Goal: Task Accomplishment & Management: Manage account settings

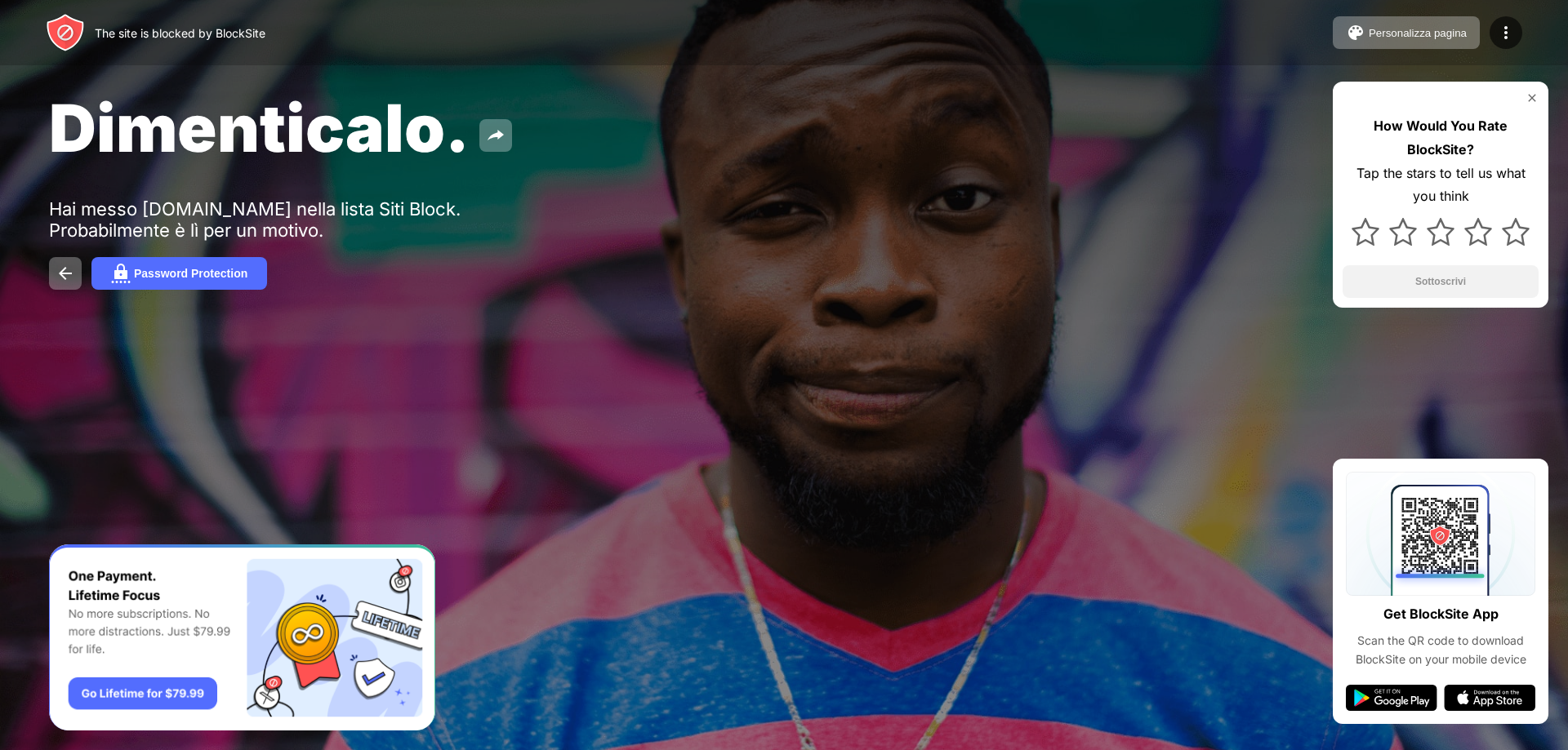
click at [233, 50] on div "The site is blocked by BlockSite" at bounding box center [155, 33] width 219 height 39
click at [199, 292] on div "Dimenticalo. Hai messo lms.pegaso.multiversity.click nella lista Siti Block. Pr…" at bounding box center [784, 189] width 1568 height 378
click at [210, 280] on button "Password Protection" at bounding box center [179, 273] width 175 height 33
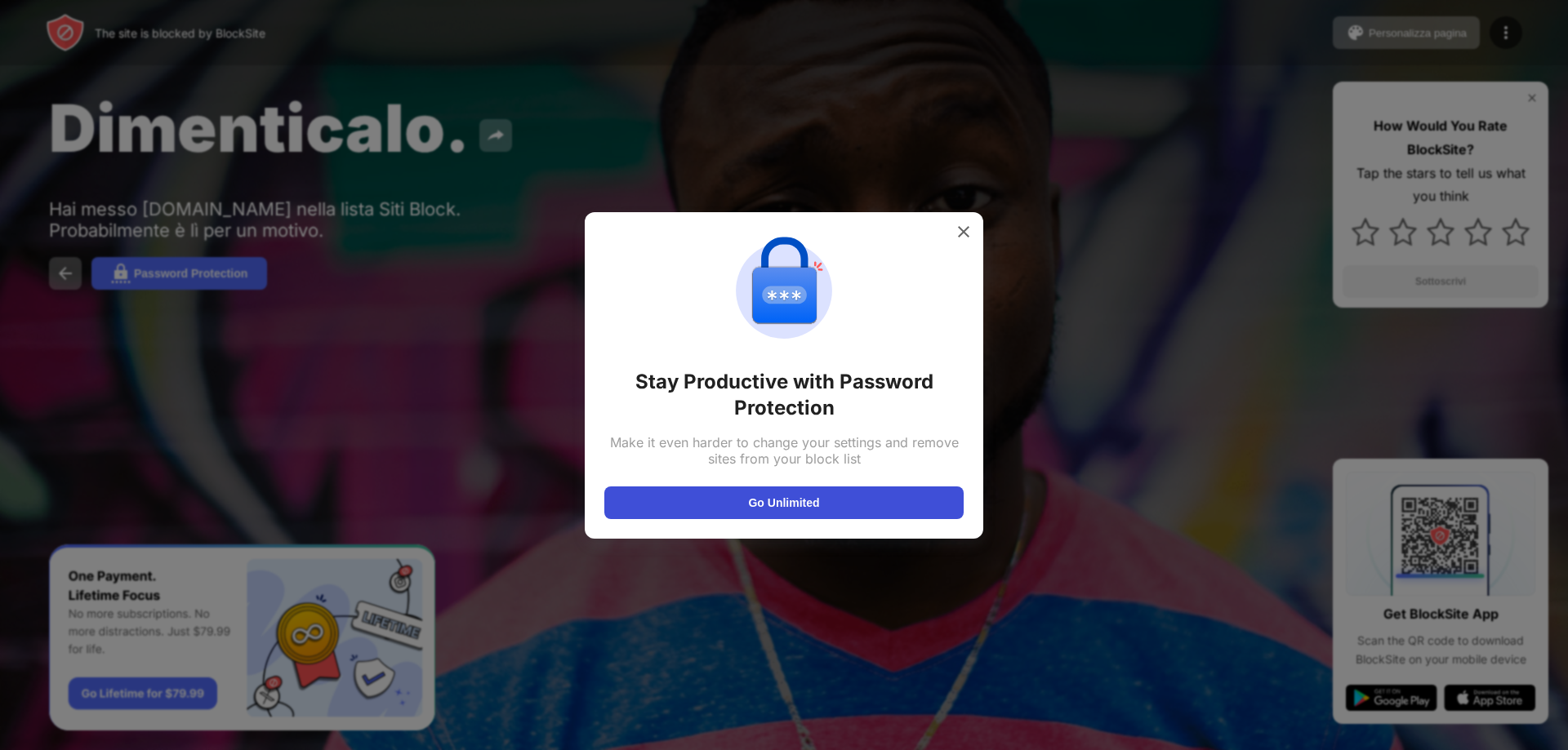
click at [843, 494] on button "Go Unlimited" at bounding box center [784, 502] width 360 height 33
click at [970, 231] on img at bounding box center [963, 232] width 17 height 17
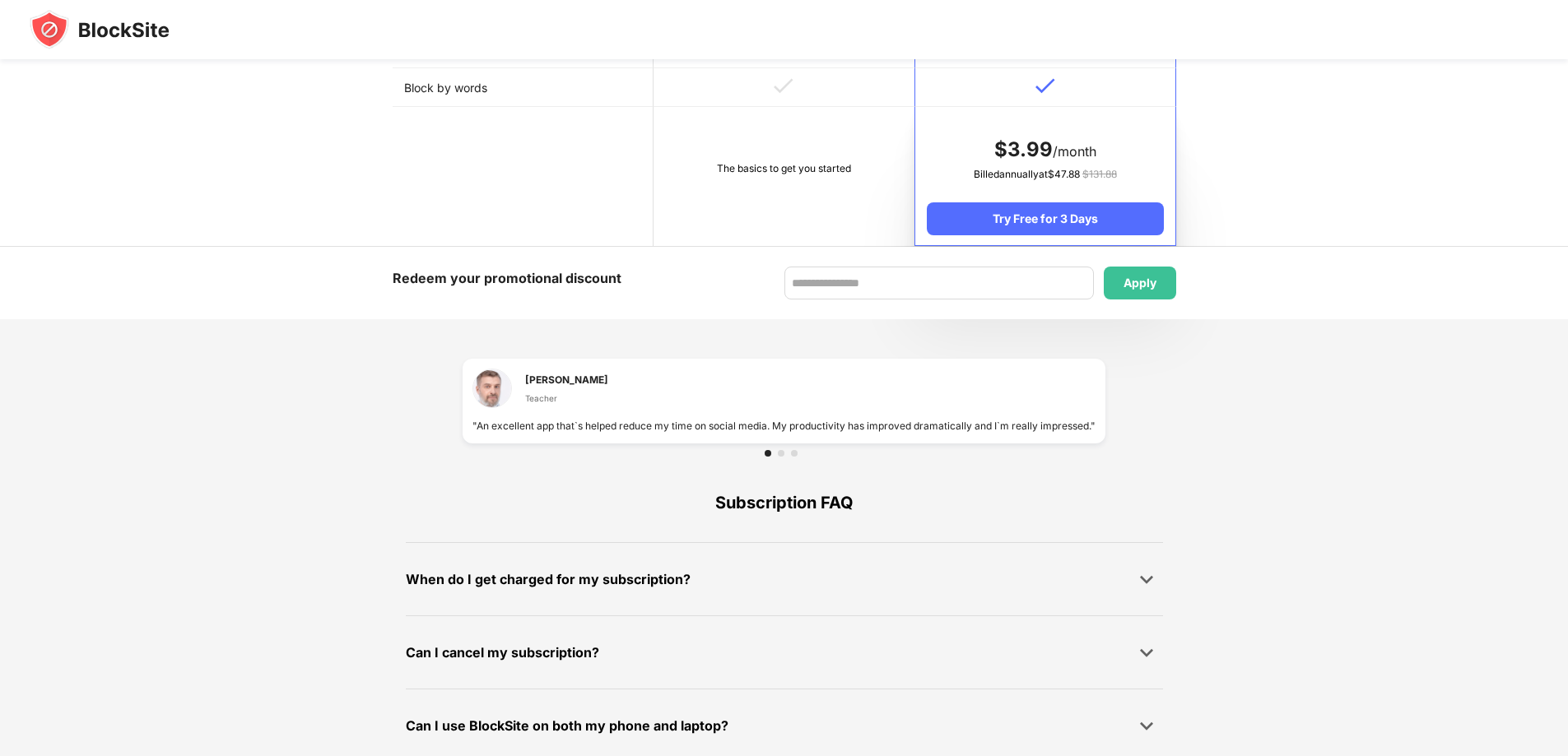
scroll to position [931, 0]
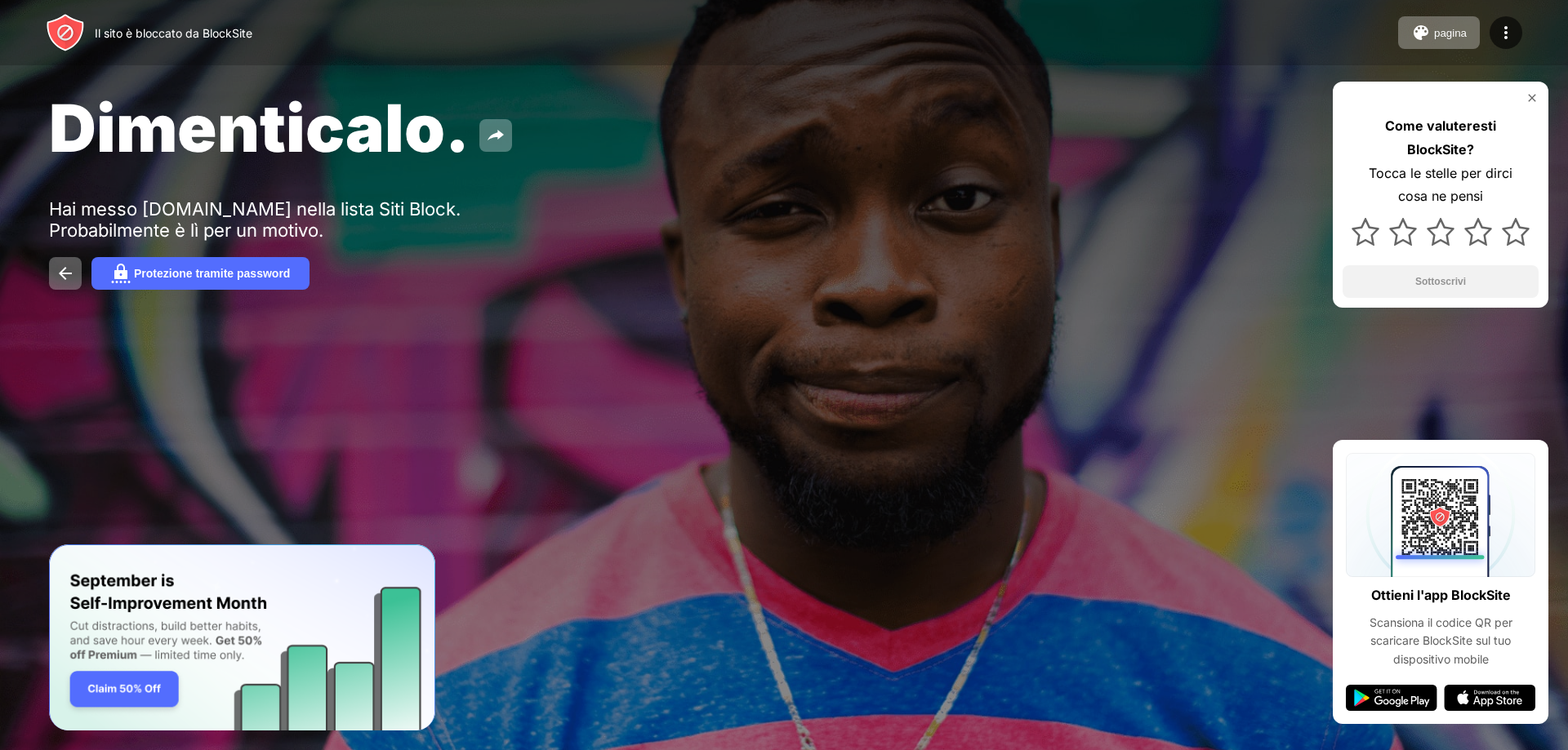
drag, startPoint x: 1445, startPoint y: 4, endPoint x: 1211, endPoint y: 102, distance: 253.7
click at [1206, 111] on div "Dimenticalo." at bounding box center [637, 128] width 1176 height 79
click at [1508, 33] on img at bounding box center [1505, 33] width 19 height 19
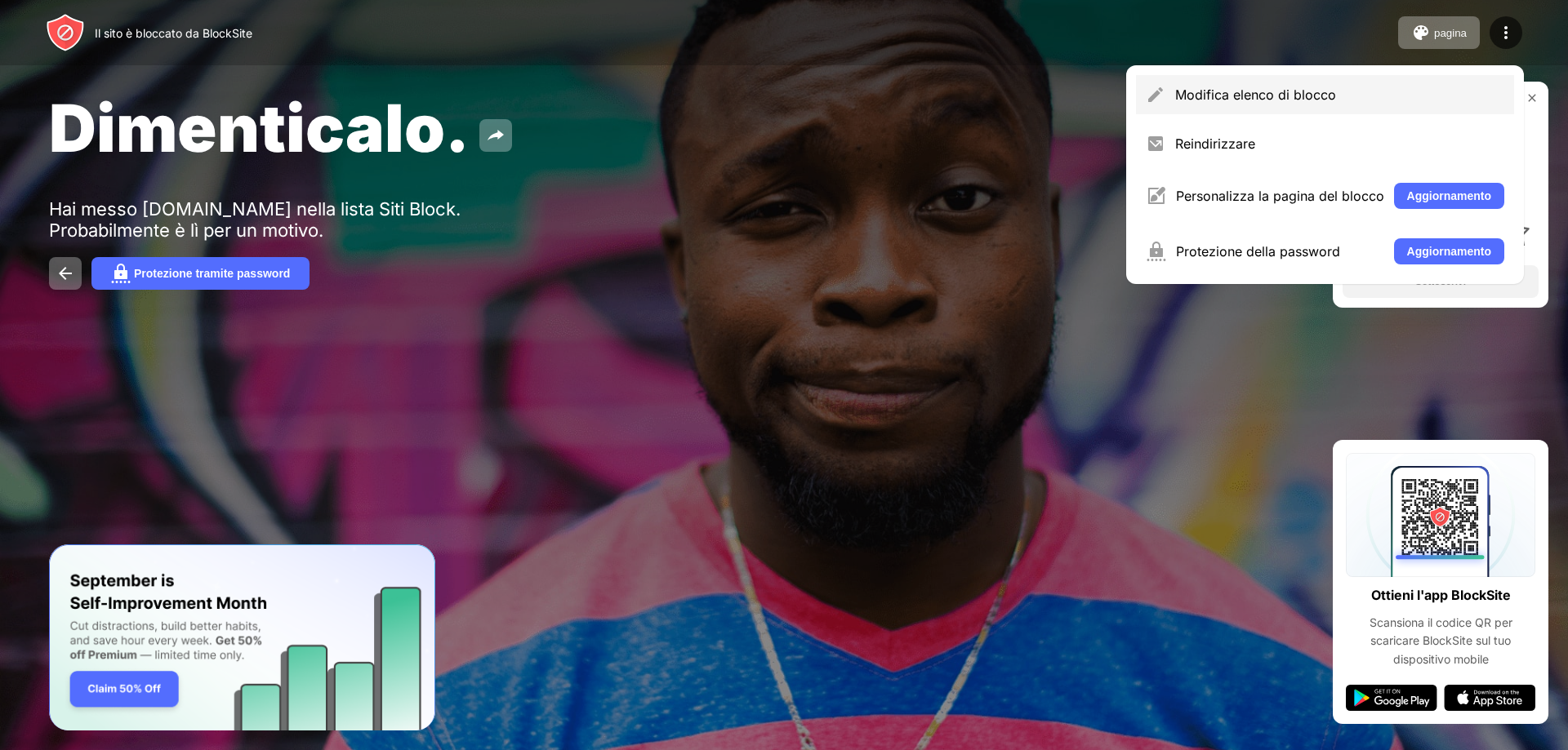
click at [1252, 94] on font "Modifica elenco di blocco" at bounding box center [1255, 94] width 161 height 17
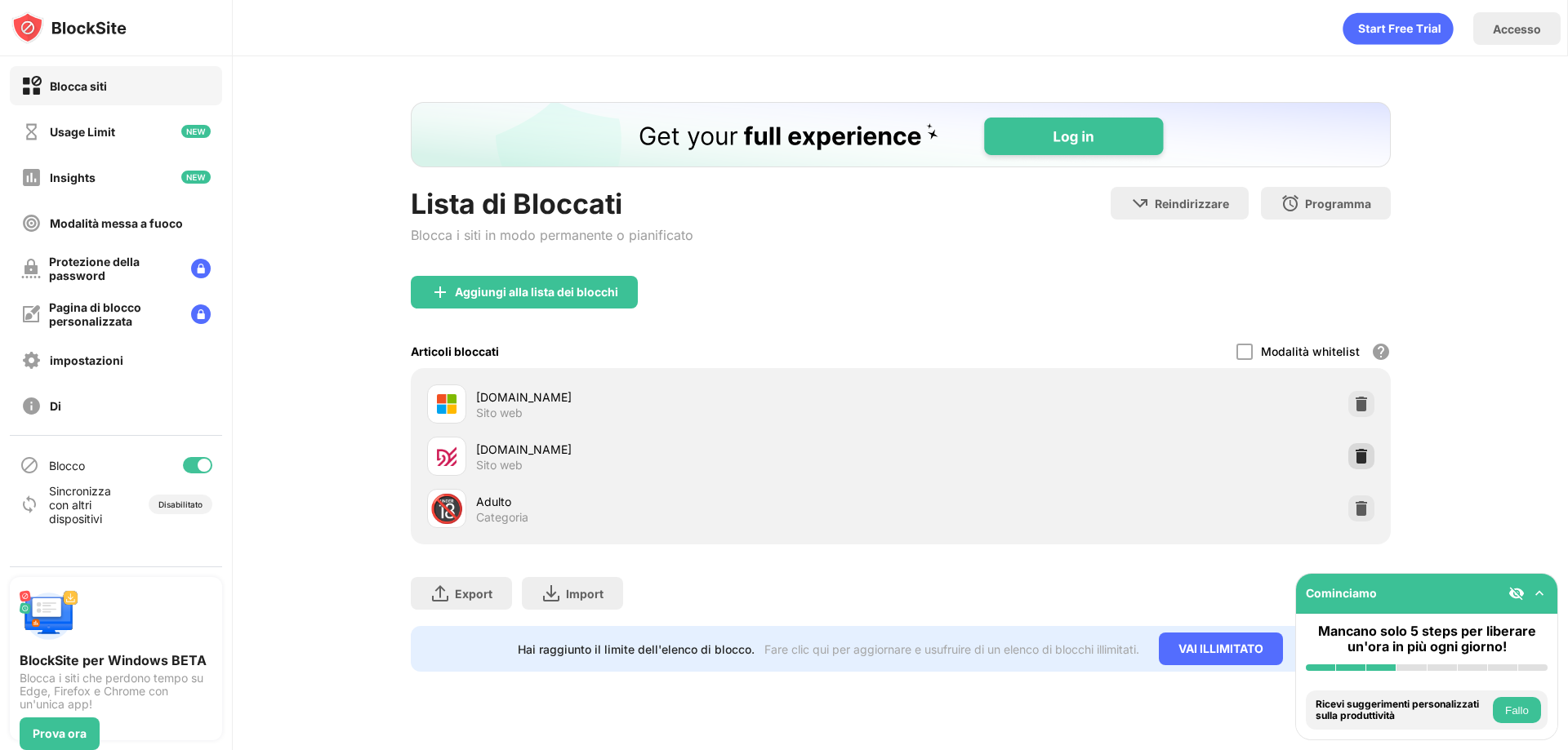
click at [1371, 454] on div at bounding box center [1362, 457] width 26 height 26
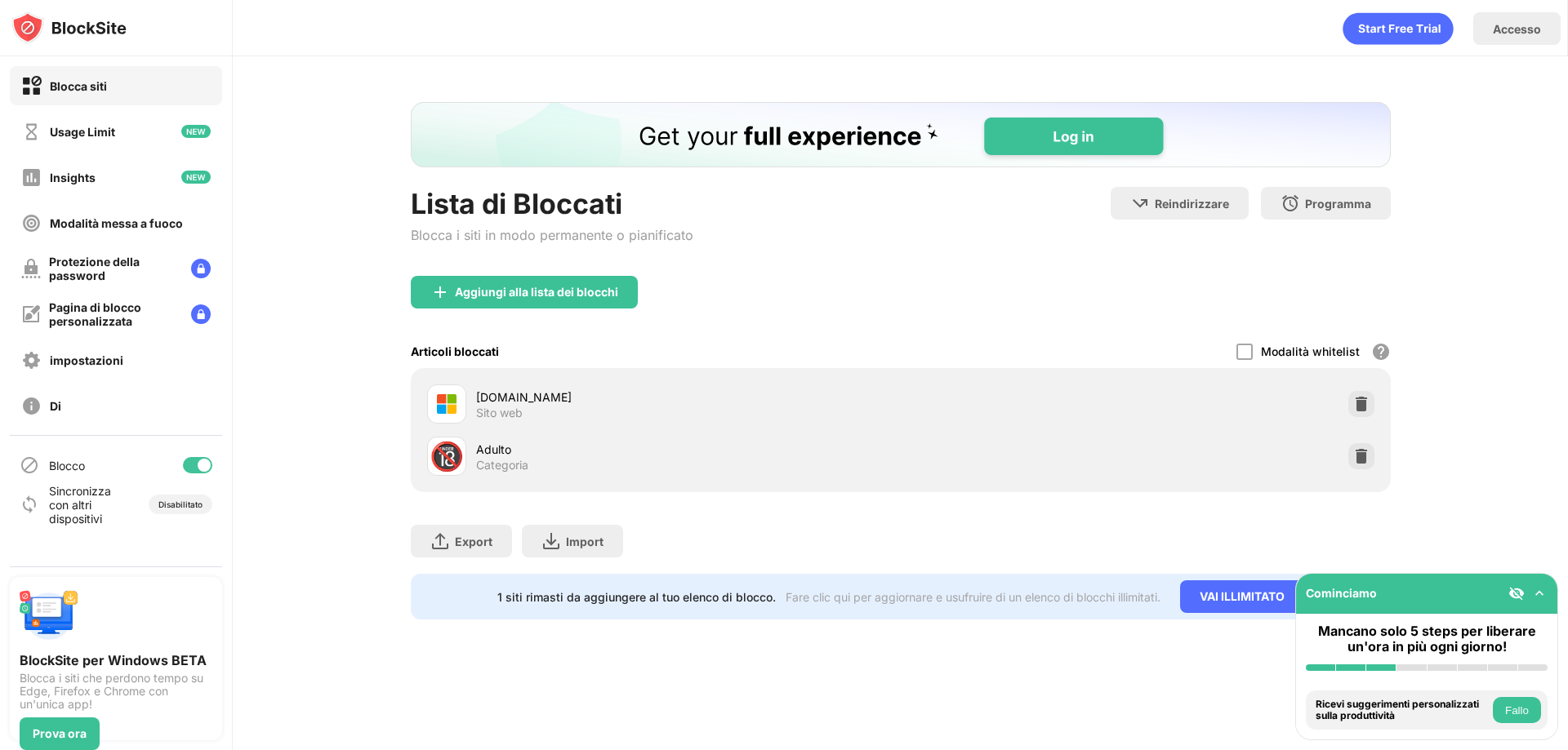
click at [1447, 368] on div "Lista di Bloccati Blocca i siti in modo permanente o pianificato Reindirizzare …" at bounding box center [900, 360] width 1335 height 609
click at [1505, 31] on div "Accesso" at bounding box center [1517, 29] width 48 height 14
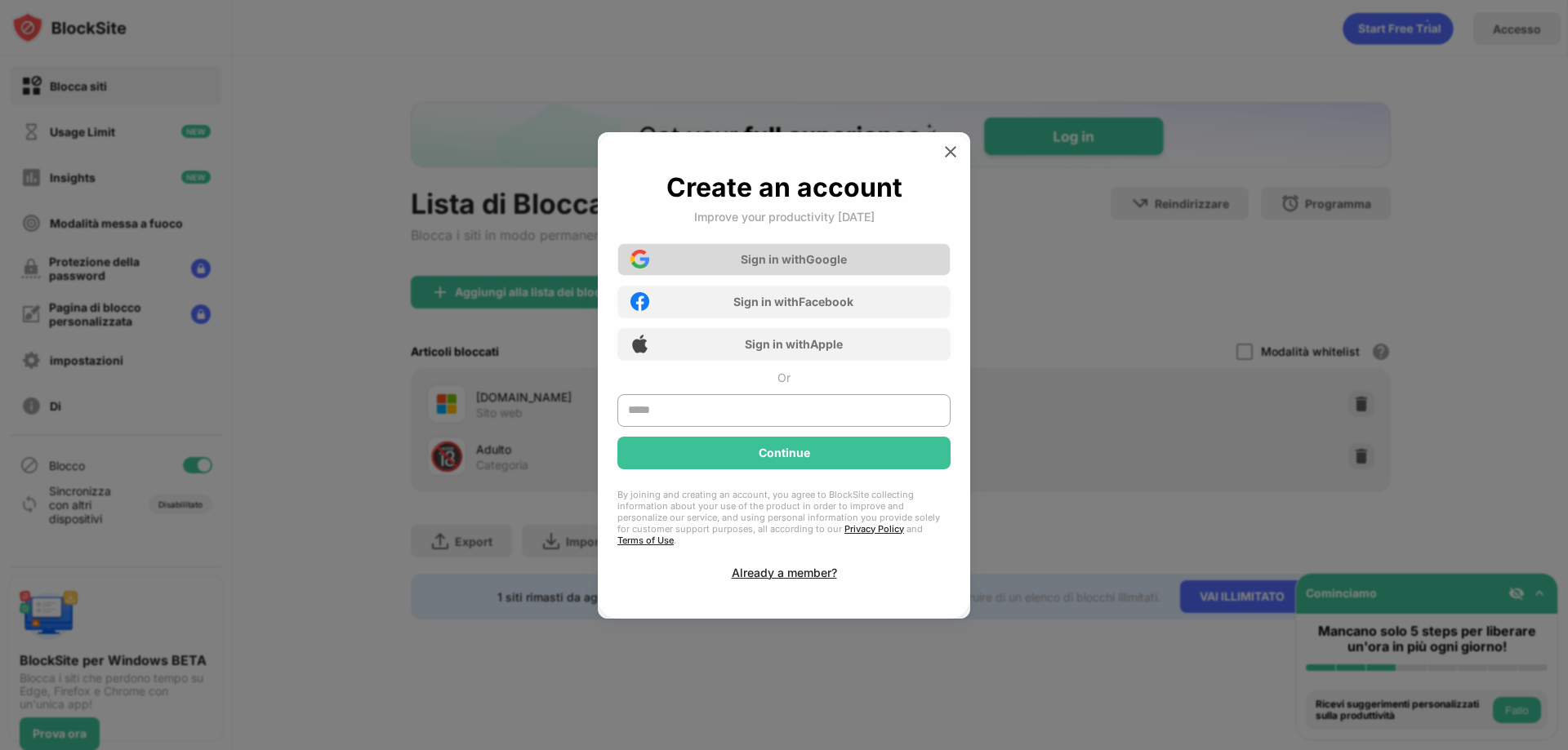
click at [841, 266] on div "Sign in with Google" at bounding box center [793, 259] width 106 height 14
click at [949, 156] on img at bounding box center [950, 152] width 17 height 17
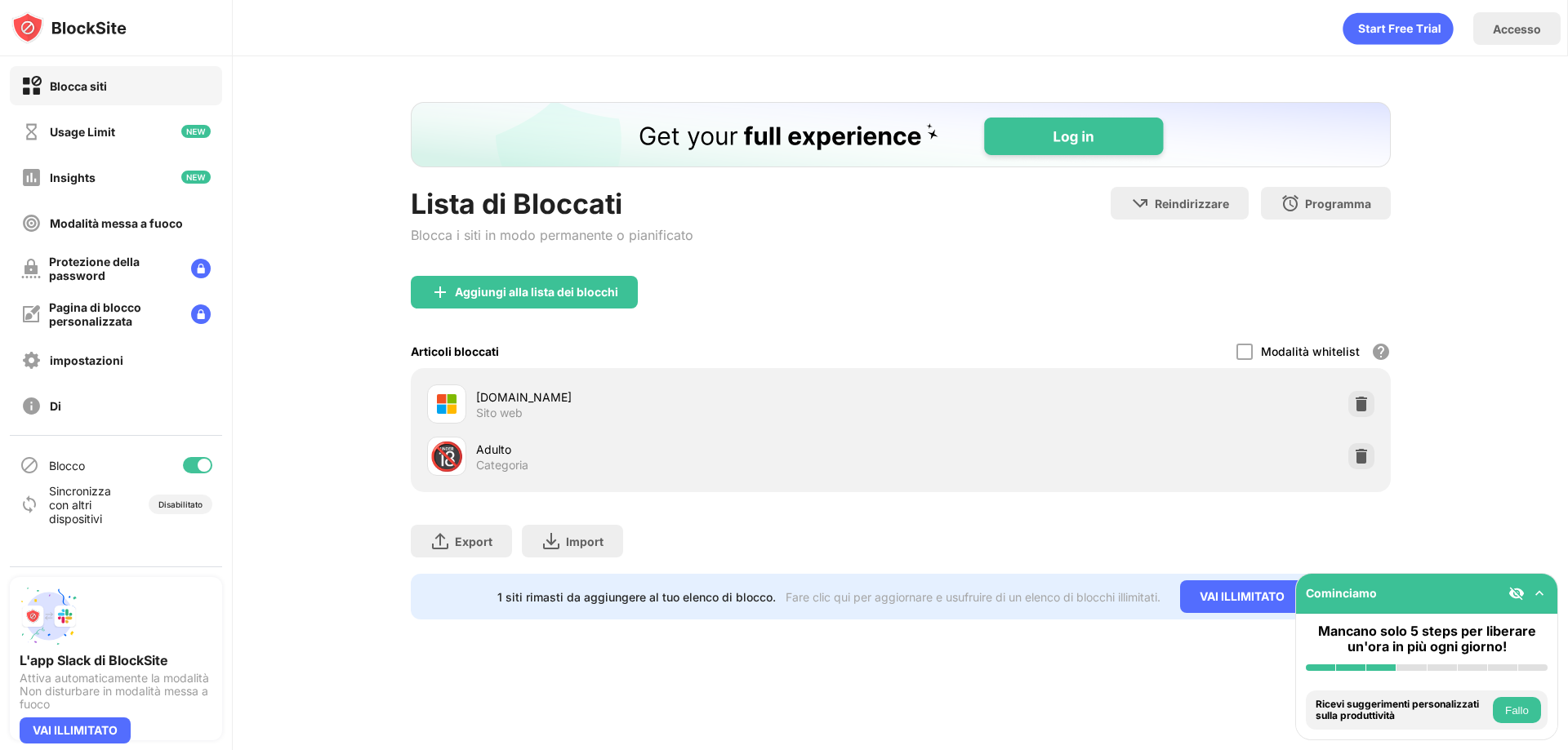
click at [1534, 594] on img at bounding box center [1539, 593] width 17 height 17
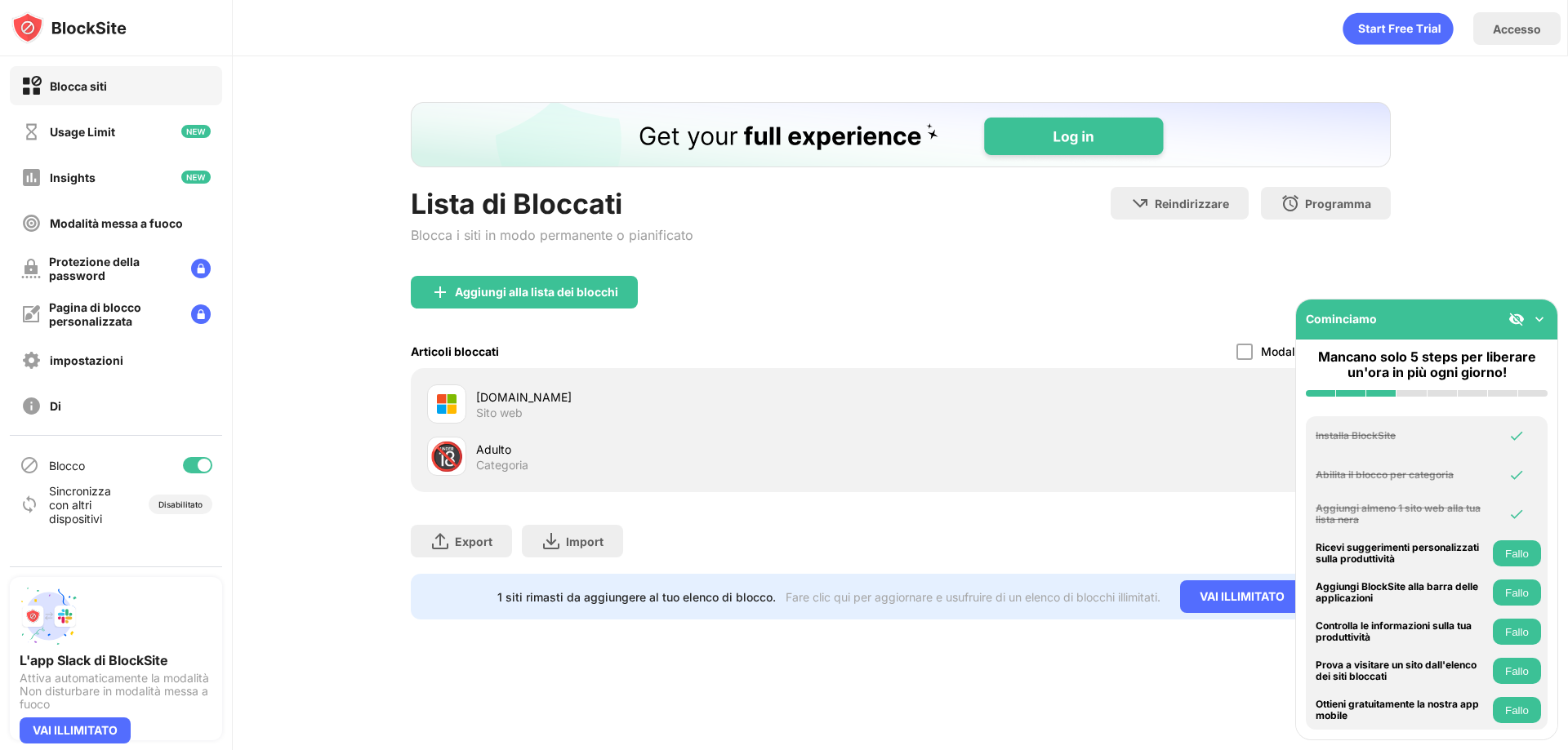
click at [1546, 321] on img at bounding box center [1539, 319] width 17 height 17
